Goal: Information Seeking & Learning: Learn about a topic

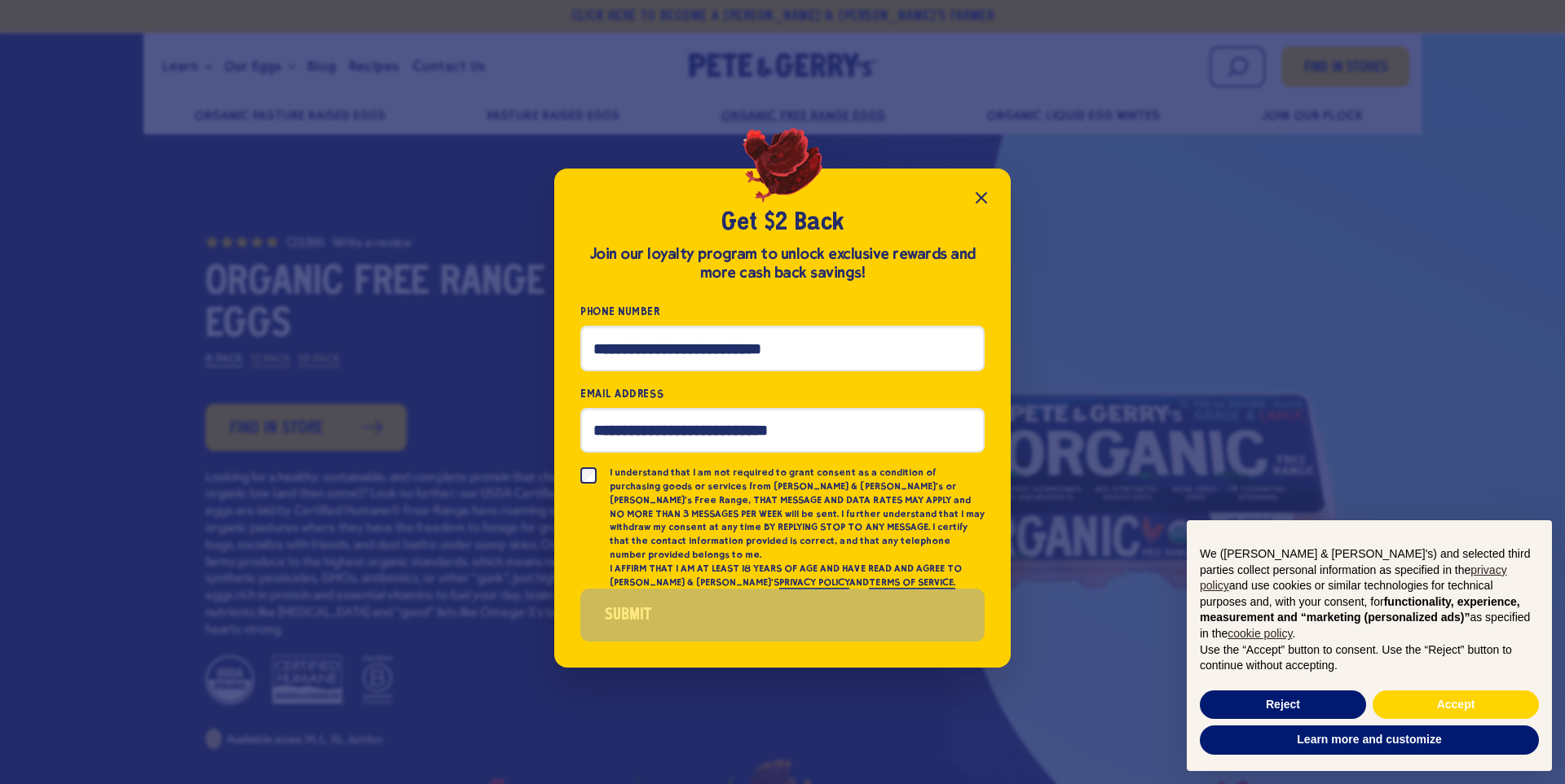
click at [982, 203] on icon "Close popup" at bounding box center [980, 198] width 9 height 9
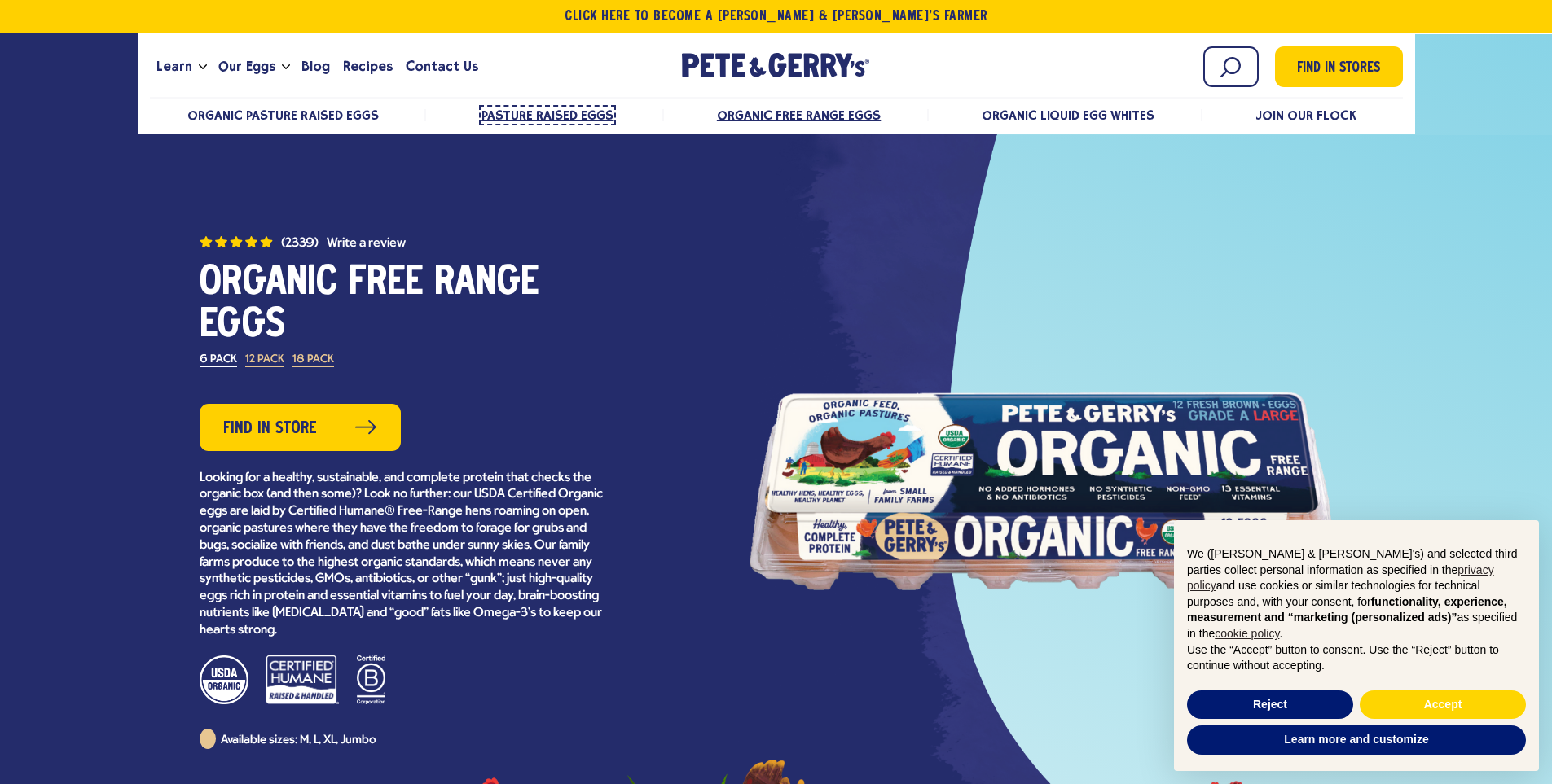
click at [558, 116] on span "Pasture Raised Eggs" at bounding box center [547, 115] width 132 height 16
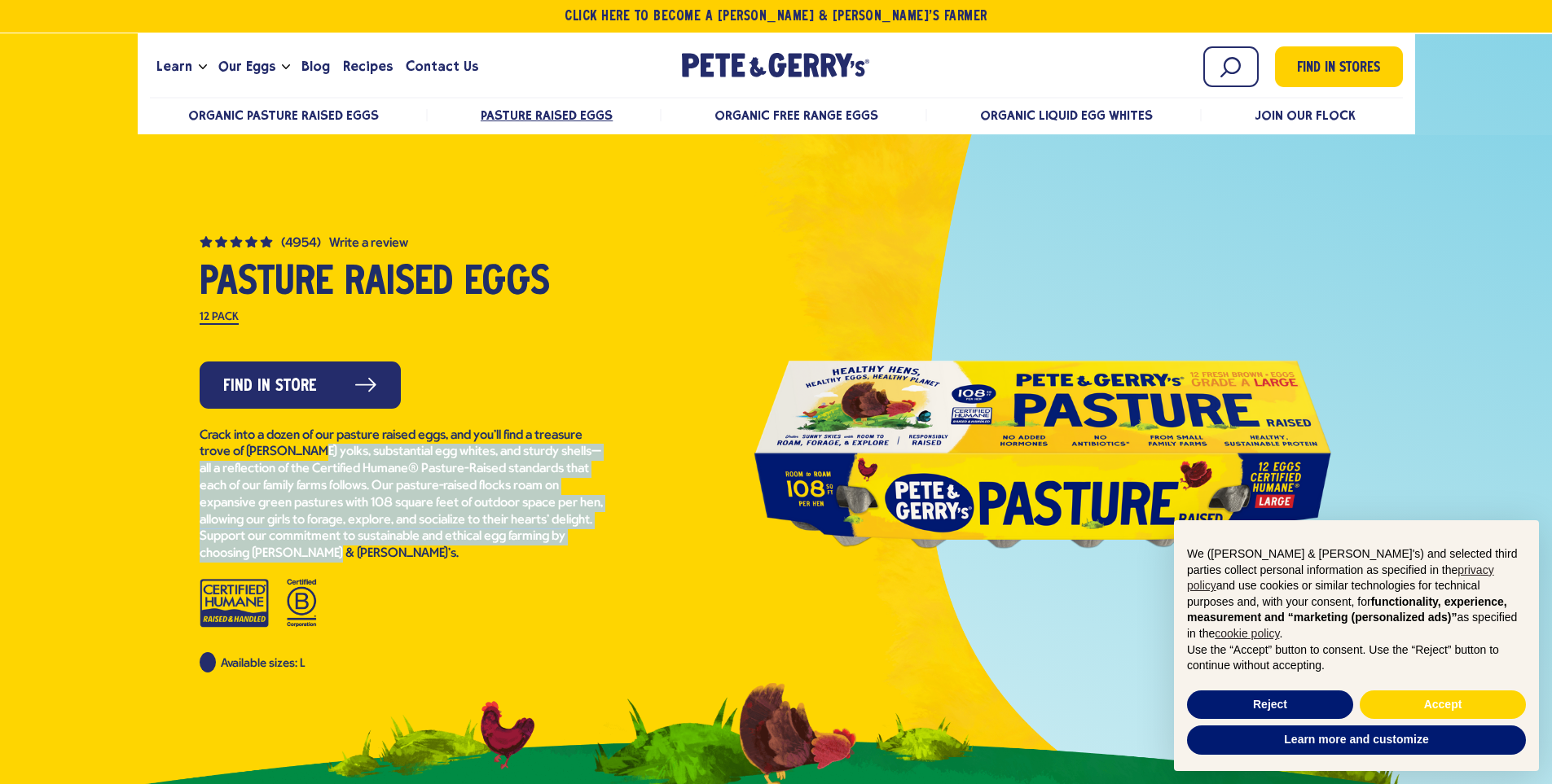
drag, startPoint x: 312, startPoint y: 453, endPoint x: 667, endPoint y: 559, distance: 370.5
click at [667, 559] on div "(4954) Pasture Raised Eggs 4.8 out of 5 stars. Read reviews for average rating …" at bounding box center [403, 452] width 533 height 440
click at [319, 115] on span "Organic Pasture Raised Eggs" at bounding box center [285, 115] width 191 height 16
